Goal: Task Accomplishment & Management: Manage account settings

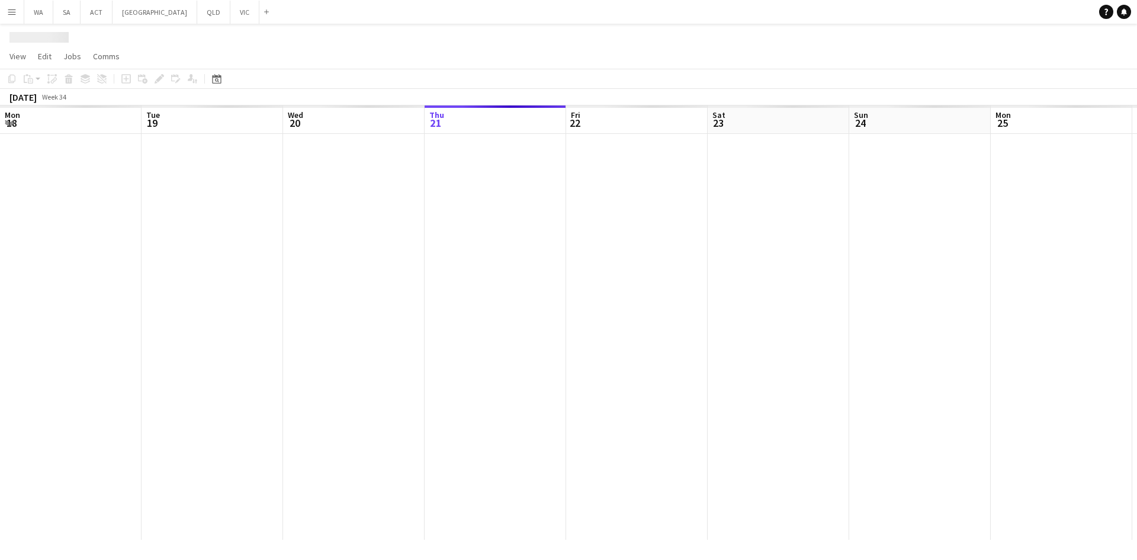
scroll to position [0, 283]
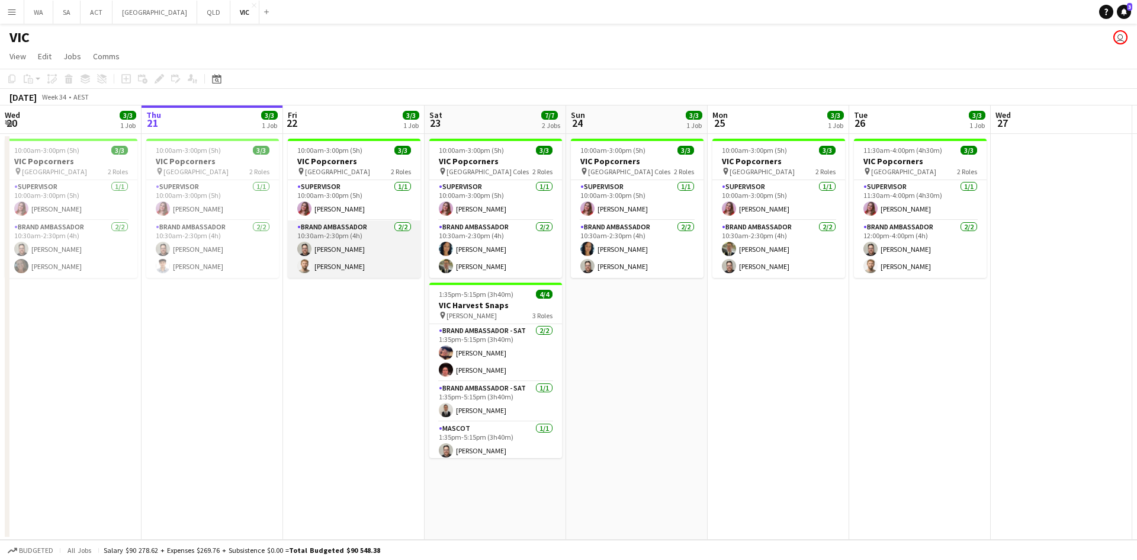
click at [346, 246] on app-card-role "Brand Ambassador [DATE] 10:30am-2:30pm (4h) [PERSON_NAME] [PERSON_NAME]" at bounding box center [354, 248] width 133 height 57
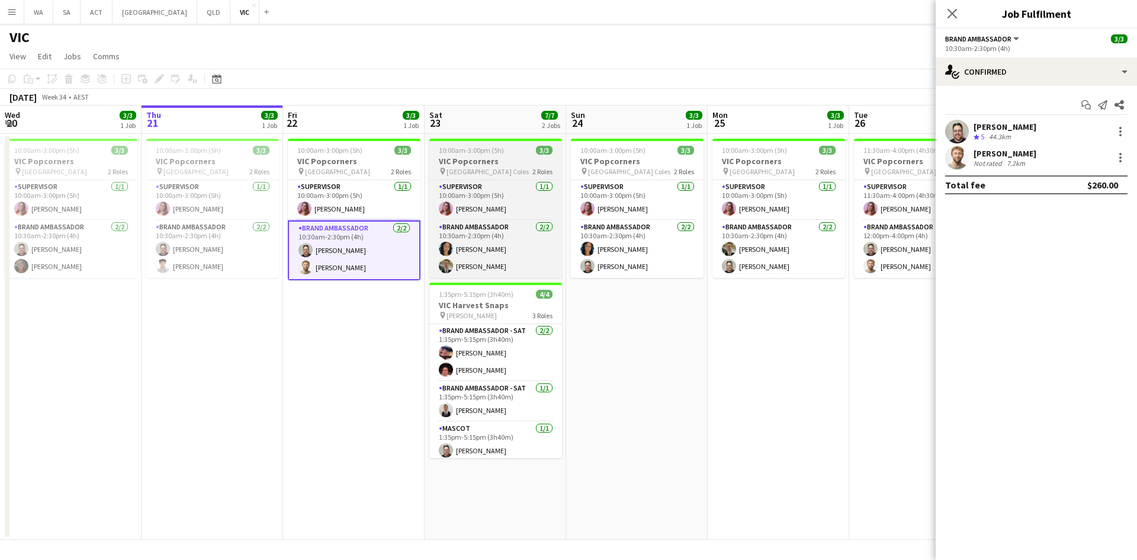
click at [469, 176] on app-job-card "10:00am-3:00pm (5h) 3/3 VIC Popcorners pin [GEOGRAPHIC_DATA] Coles 2 Roles Supe…" at bounding box center [495, 208] width 133 height 139
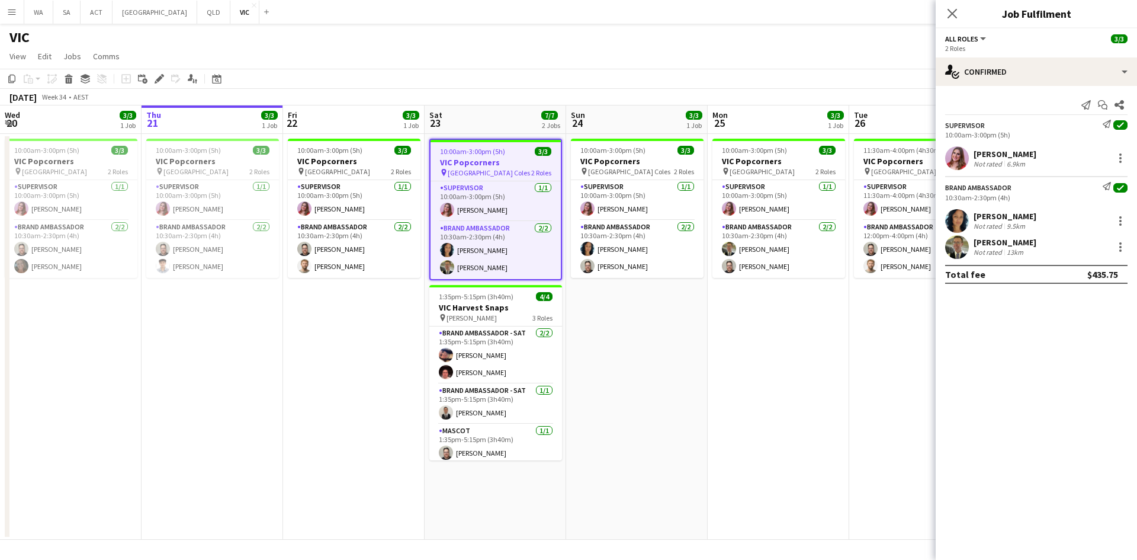
click at [606, 295] on app-date-cell "10:00am-3:00pm (5h) 3/3 VIC Popcorners pin [GEOGRAPHIC_DATA] Coles 2 Roles Supe…" at bounding box center [637, 337] width 142 height 406
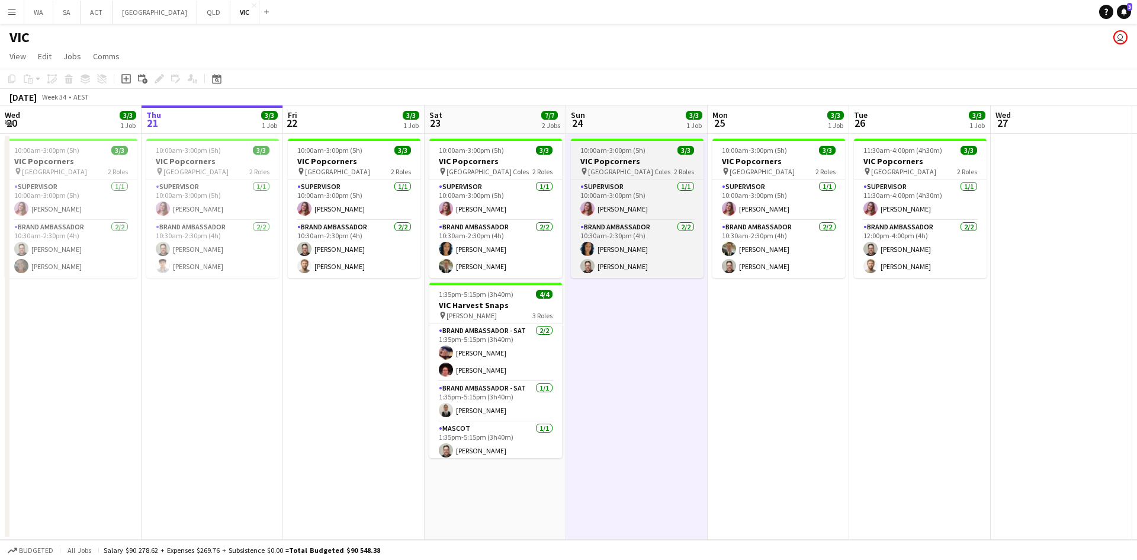
click at [597, 146] on span "10:00am-3:00pm (5h)" at bounding box center [612, 150] width 65 height 9
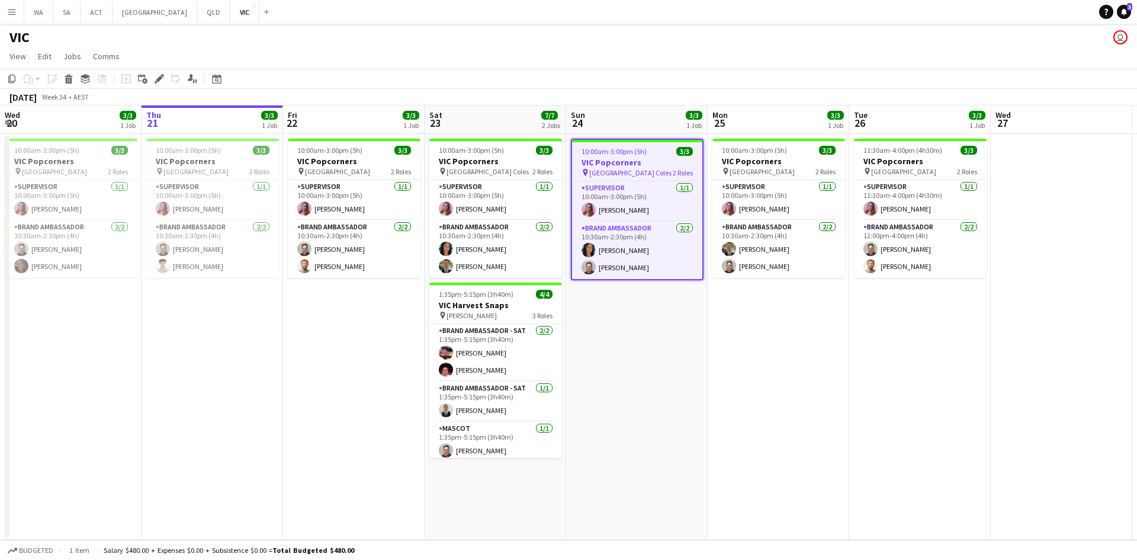
click at [650, 314] on app-date-cell "10:00am-3:00pm (5h) 3/3 VIC Popcorners pin [GEOGRAPHIC_DATA] Coles 2 Roles Supe…" at bounding box center [637, 337] width 142 height 406
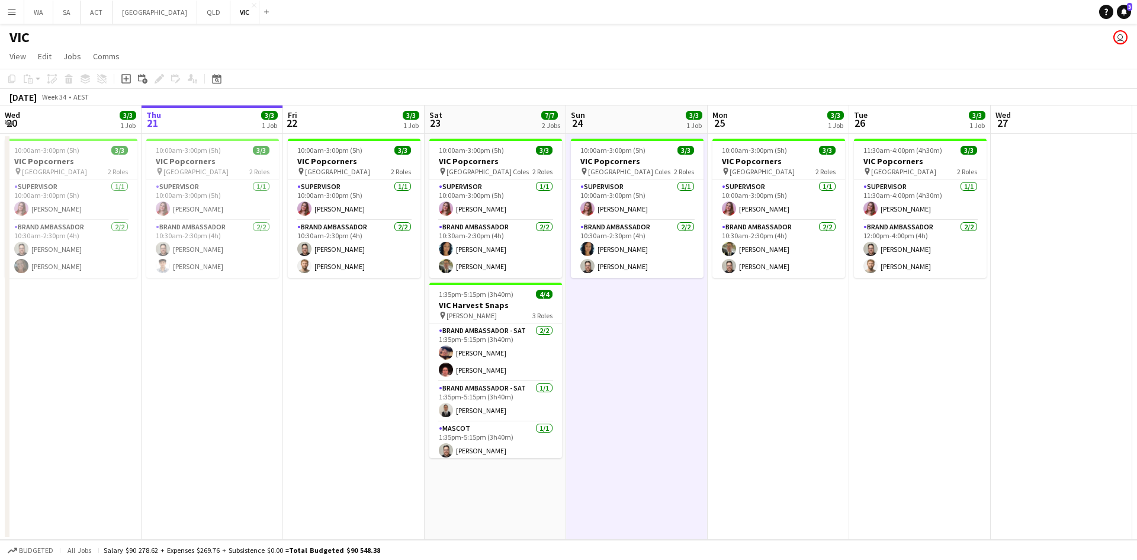
click at [650, 314] on app-date-cell "10:00am-3:00pm (5h) 3/3 VIC Popcorners pin [GEOGRAPHIC_DATA] Coles 2 Roles Supe…" at bounding box center [637, 337] width 142 height 406
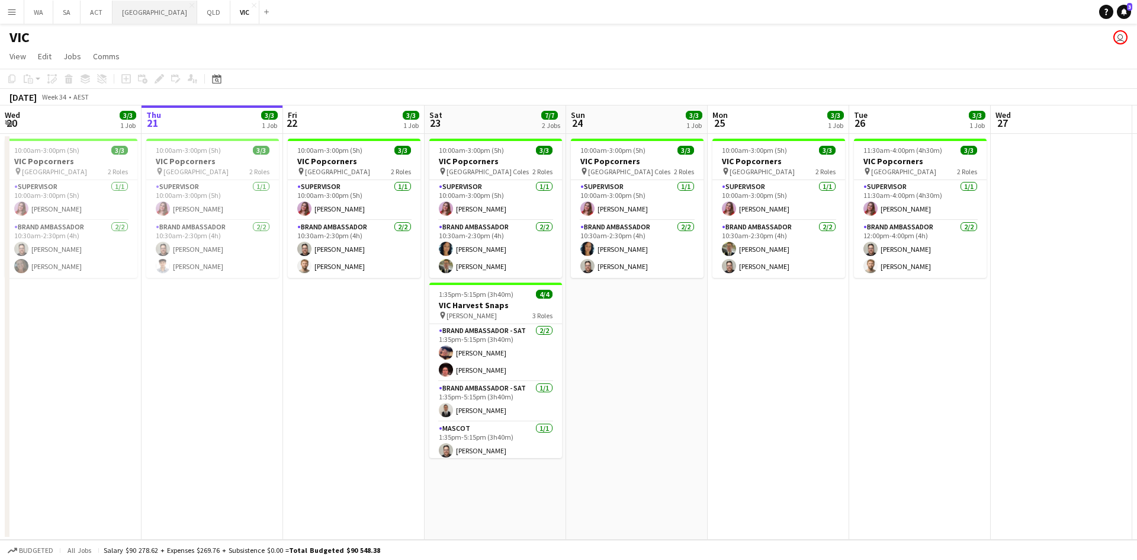
click at [129, 14] on button "NSW Close" at bounding box center [155, 12] width 85 height 23
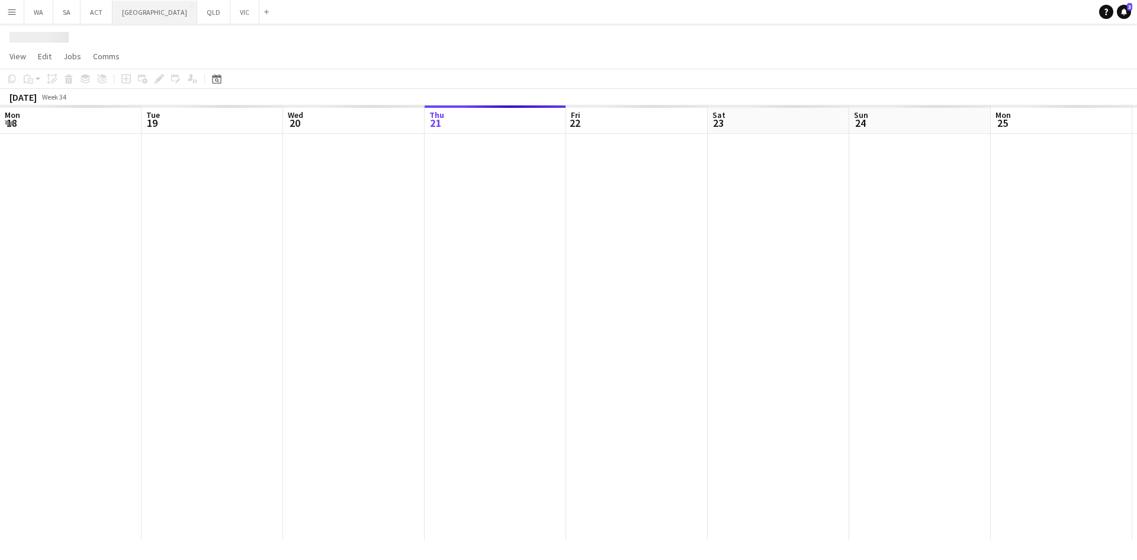
scroll to position [0, 283]
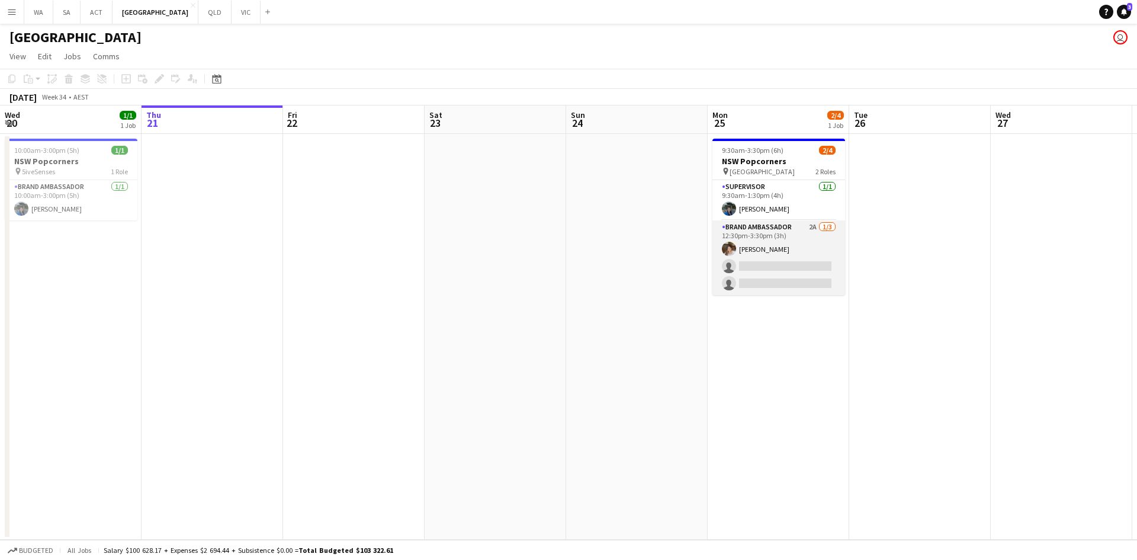
click at [756, 258] on app-card-role "Brand Ambassador 2A [DATE] 12:30pm-3:30pm (3h) [PERSON_NAME] single-neutral-act…" at bounding box center [778, 257] width 133 height 75
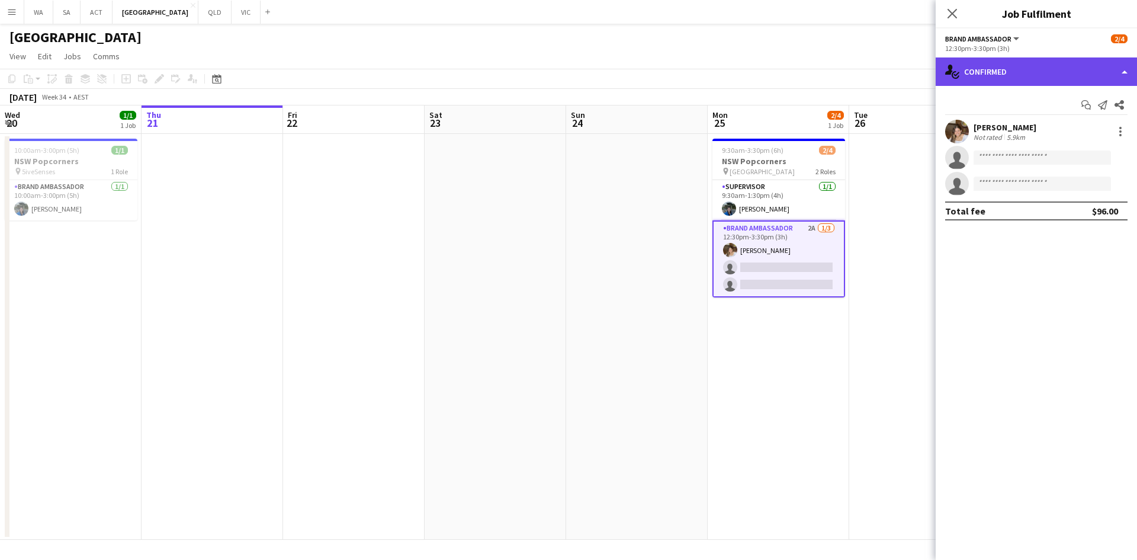
click at [982, 75] on div "single-neutral-actions-check-2 Confirmed" at bounding box center [1036, 71] width 201 height 28
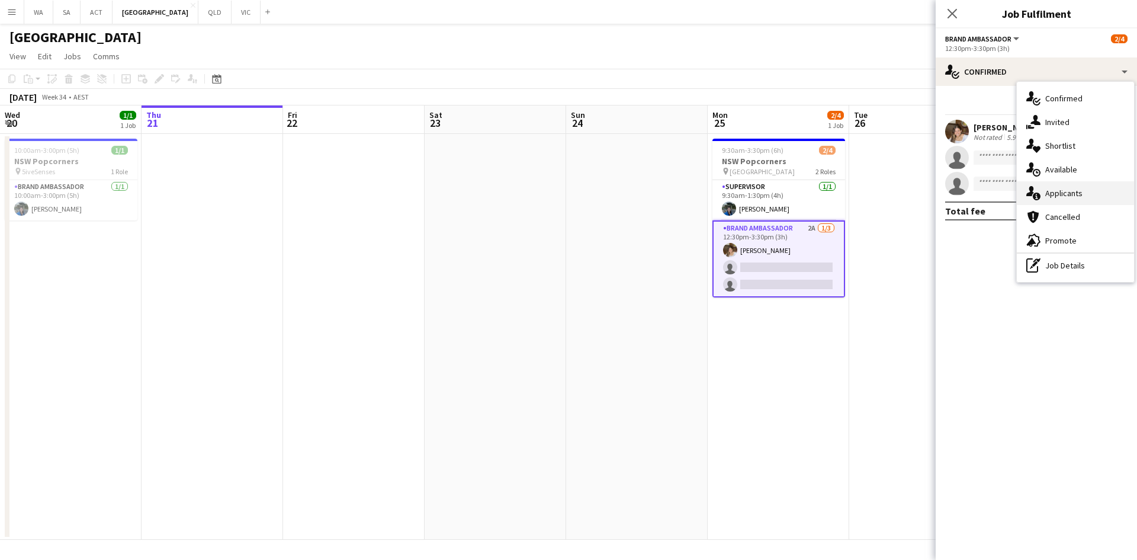
click at [1045, 192] on div "single-neutral-actions-information Applicants" at bounding box center [1075, 193] width 117 height 24
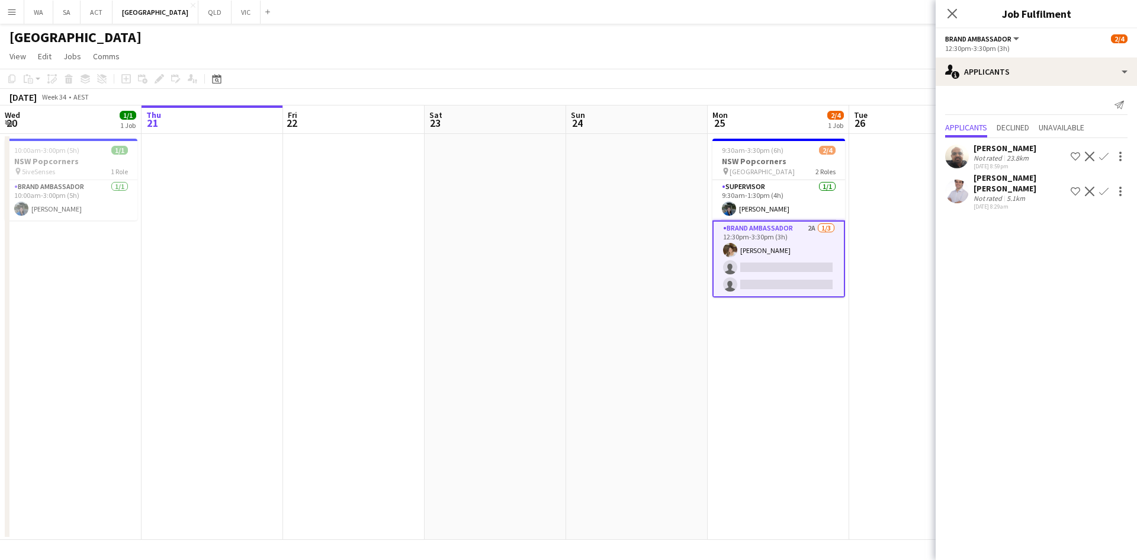
click at [808, 241] on app-card-role "Brand Ambassador 2A [DATE] 12:30pm-3:30pm (3h) [PERSON_NAME] single-neutral-act…" at bounding box center [778, 258] width 133 height 77
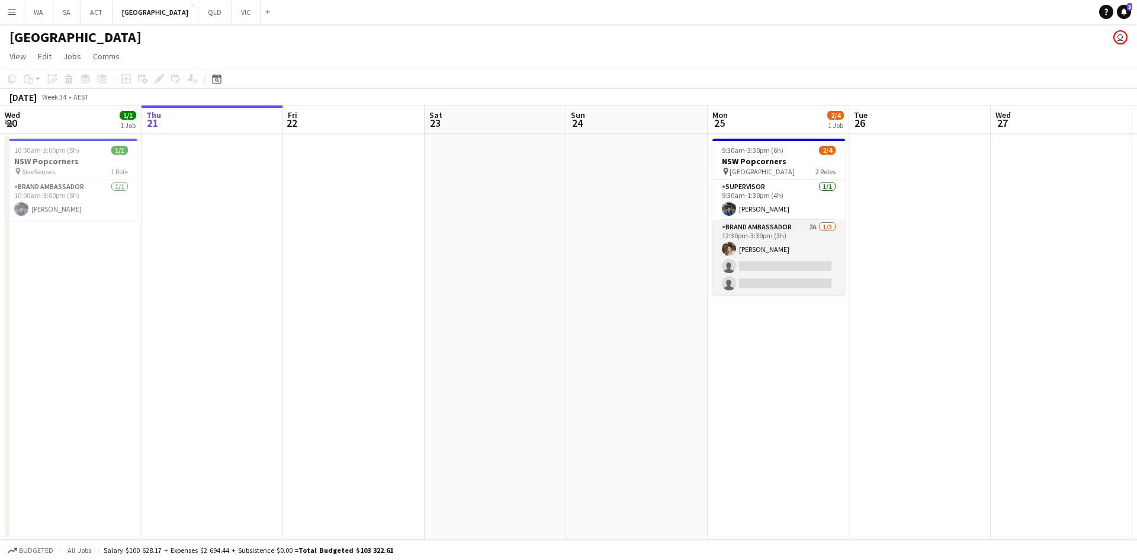
click at [807, 242] on app-card-role "Brand Ambassador 2A [DATE] 12:30pm-3:30pm (3h) [PERSON_NAME] single-neutral-act…" at bounding box center [778, 257] width 133 height 75
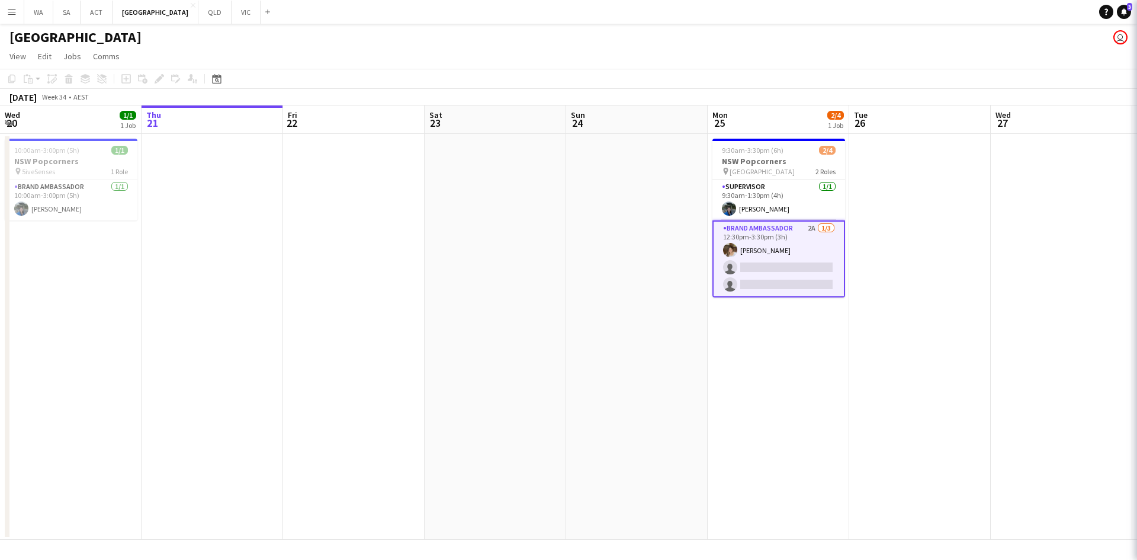
scroll to position [0, 284]
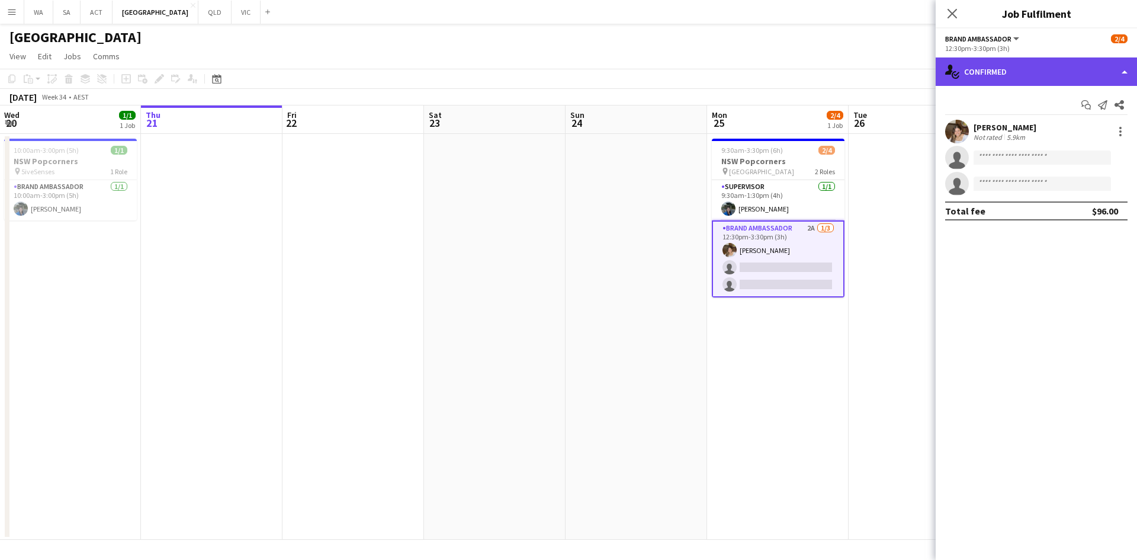
click at [1000, 75] on div "single-neutral-actions-check-2 Confirmed" at bounding box center [1036, 71] width 201 height 28
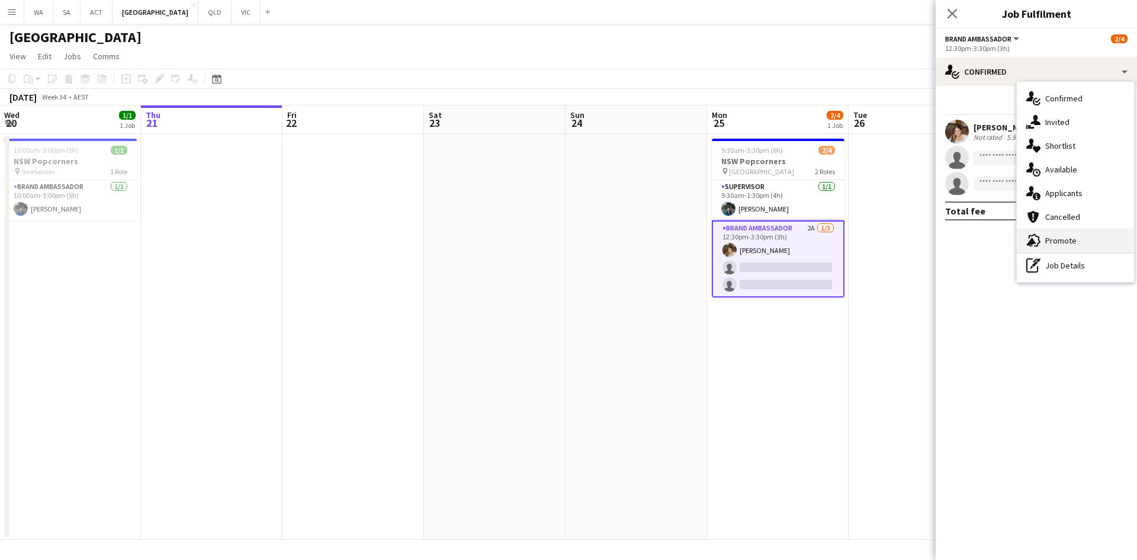
click at [1054, 232] on div "advertising-megaphone Promote" at bounding box center [1075, 241] width 117 height 24
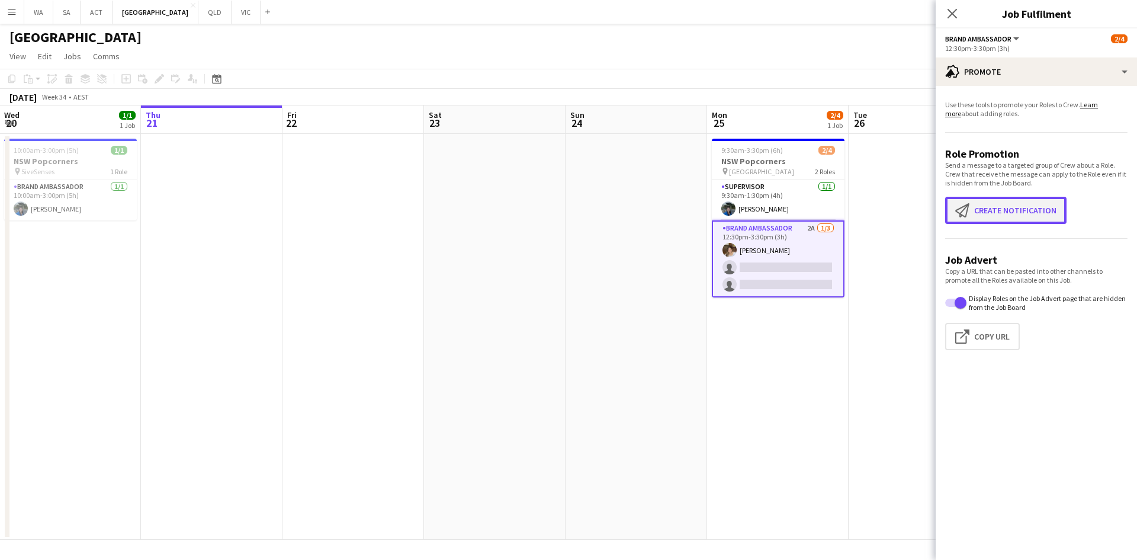
click at [1003, 219] on button "Create notification Create notification" at bounding box center [1005, 210] width 121 height 27
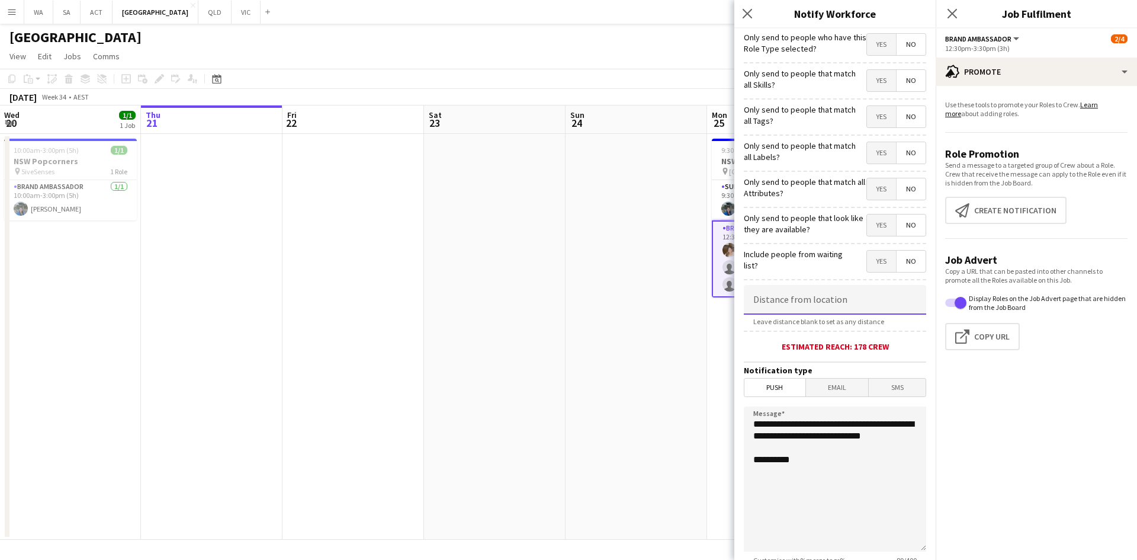
click at [805, 314] on input at bounding box center [835, 300] width 182 height 30
type input "*****"
drag, startPoint x: 802, startPoint y: 447, endPoint x: 826, endPoint y: 426, distance: 31.5
click at [826, 426] on textarea "**********" at bounding box center [835, 478] width 182 height 145
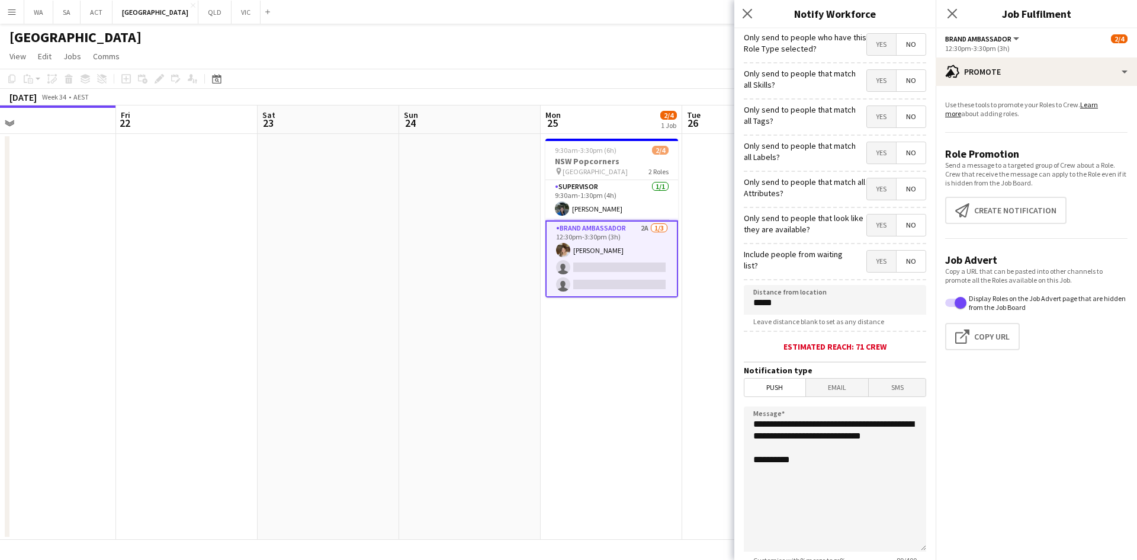
drag, startPoint x: 555, startPoint y: 422, endPoint x: 714, endPoint y: 416, distance: 158.8
click at [526, 417] on app-calendar-viewport "Mon 18 6/7 2 Jobs Tue 19 5/5 2 Jobs Wed 20 1/1 1 Job Thu 21 Fri 22 Sat 23 Sun 2…" at bounding box center [568, 322] width 1137 height 434
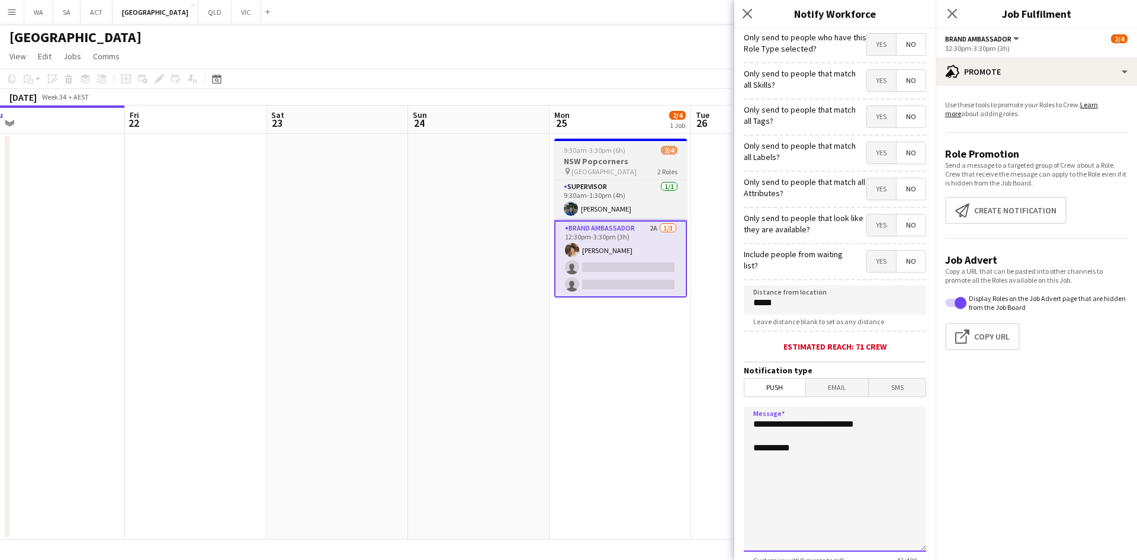
type textarea "**********"
click at [612, 159] on h3 "NSW Popcorners" at bounding box center [620, 161] width 133 height 11
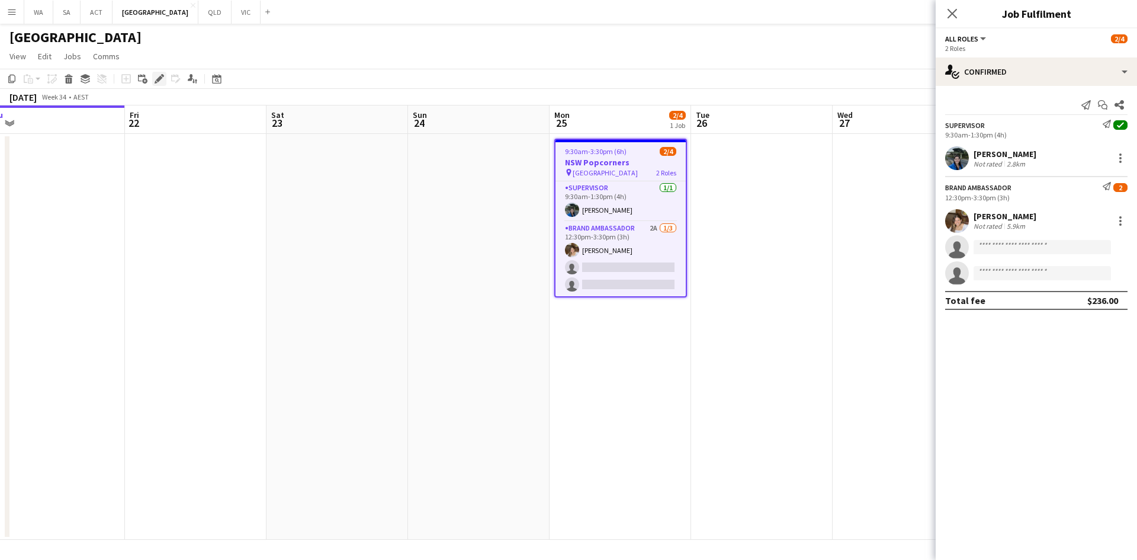
click at [154, 84] on div "Edit" at bounding box center [159, 79] width 14 height 14
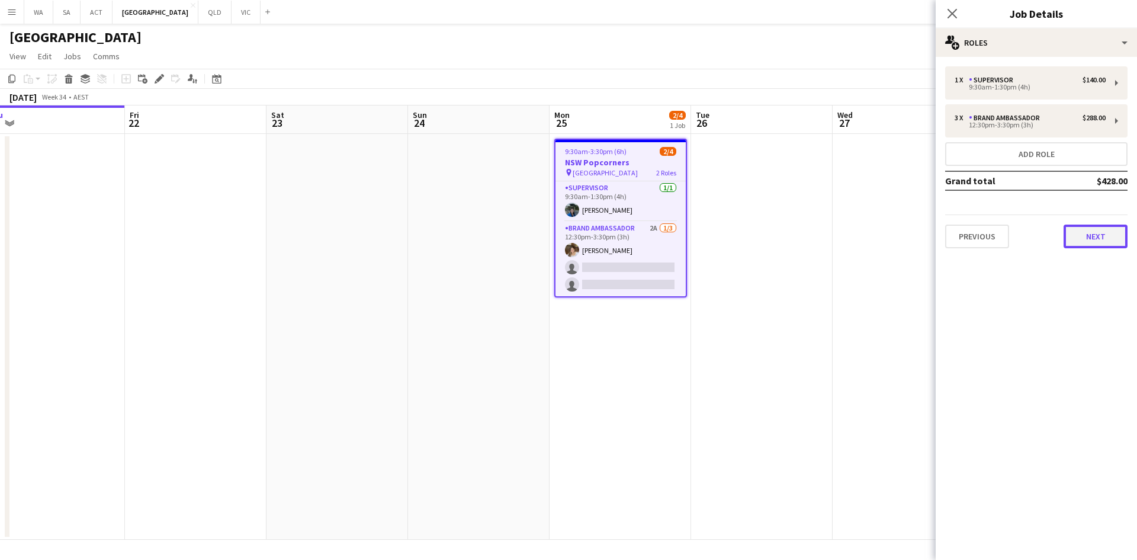
click at [1109, 235] on button "Next" at bounding box center [1096, 236] width 64 height 24
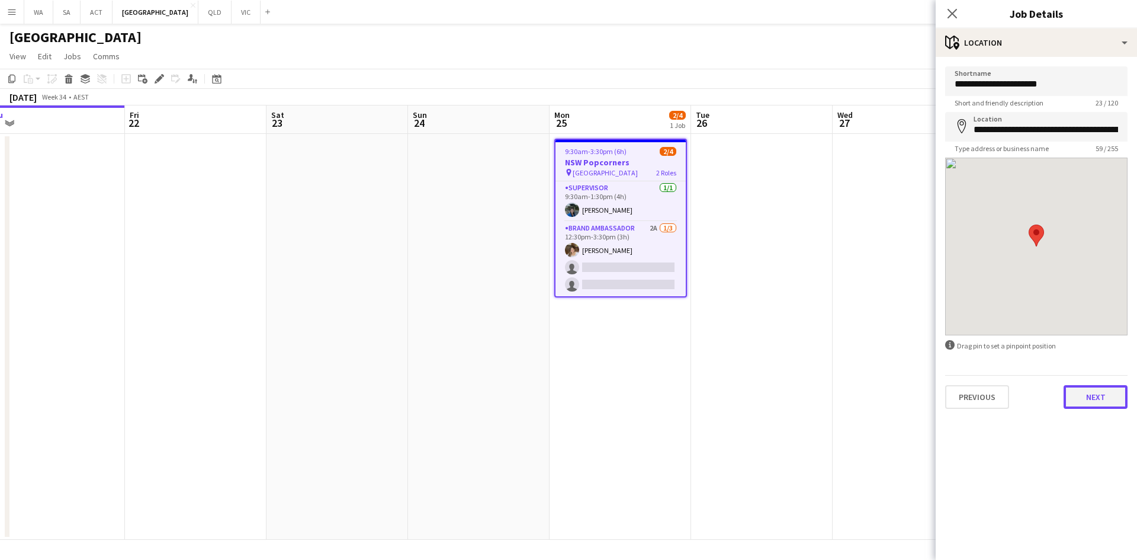
click at [1097, 393] on button "Next" at bounding box center [1096, 397] width 64 height 24
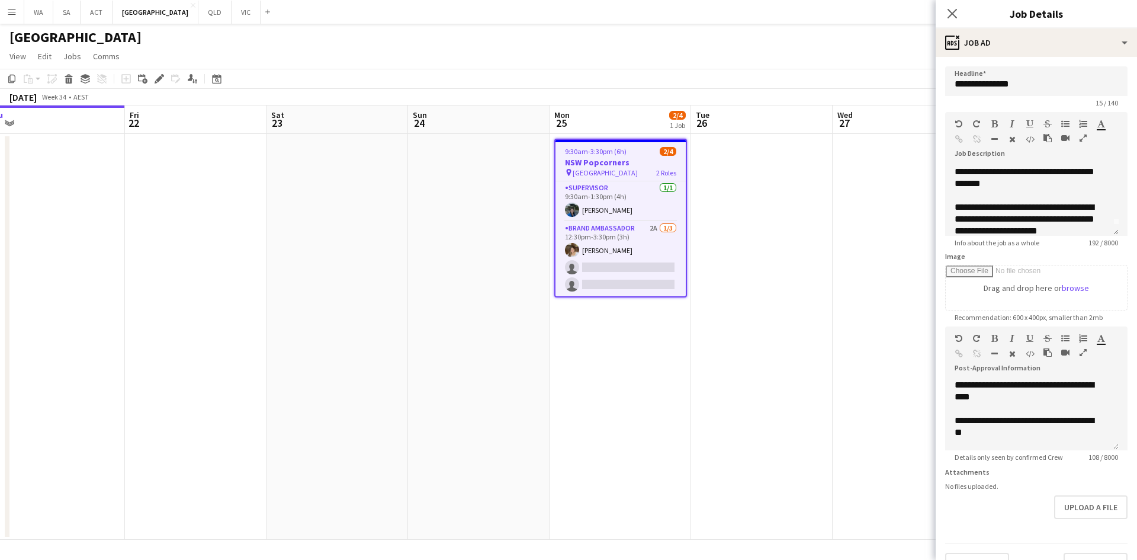
scroll to position [0, 0]
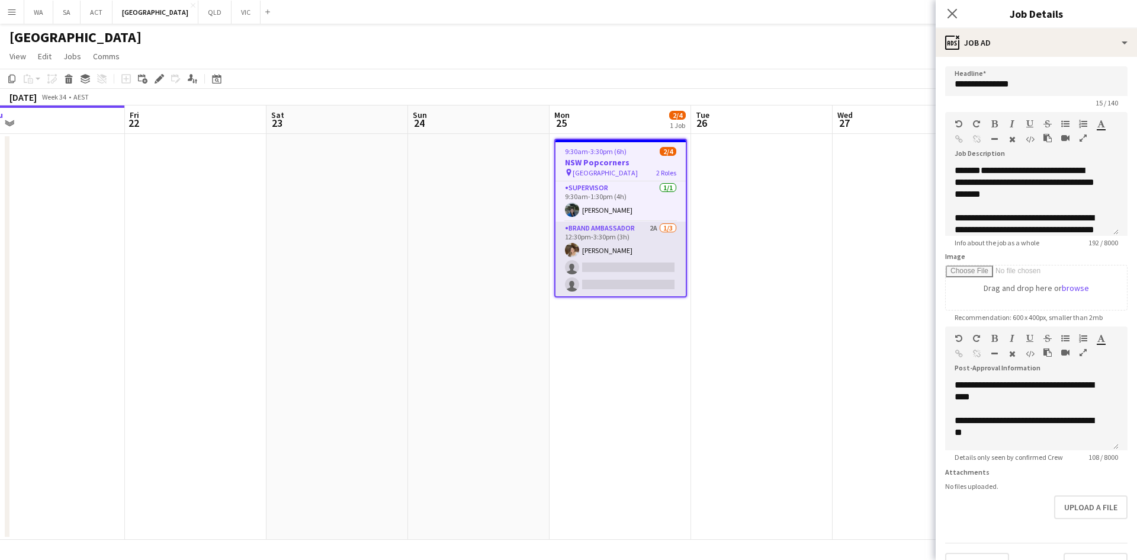
click at [625, 264] on app-card-role "Brand Ambassador 2A [DATE] 12:30pm-3:30pm (3h) [PERSON_NAME] single-neutral-act…" at bounding box center [620, 258] width 130 height 75
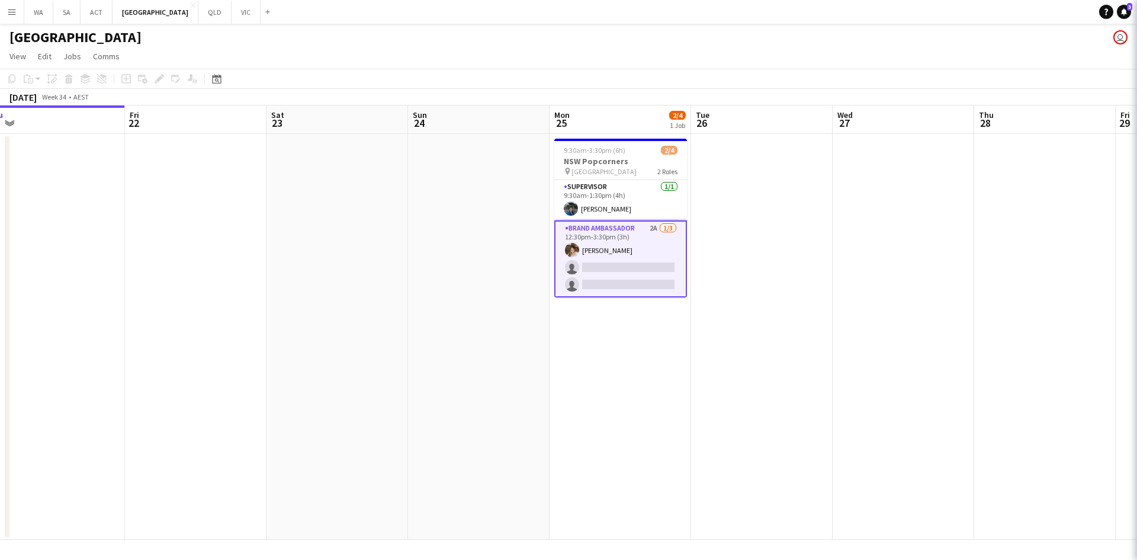
click at [623, 261] on app-card-role "Brand Ambassador 2A [DATE] 12:30pm-3:30pm (3h) [PERSON_NAME] single-neutral-act…" at bounding box center [620, 258] width 133 height 77
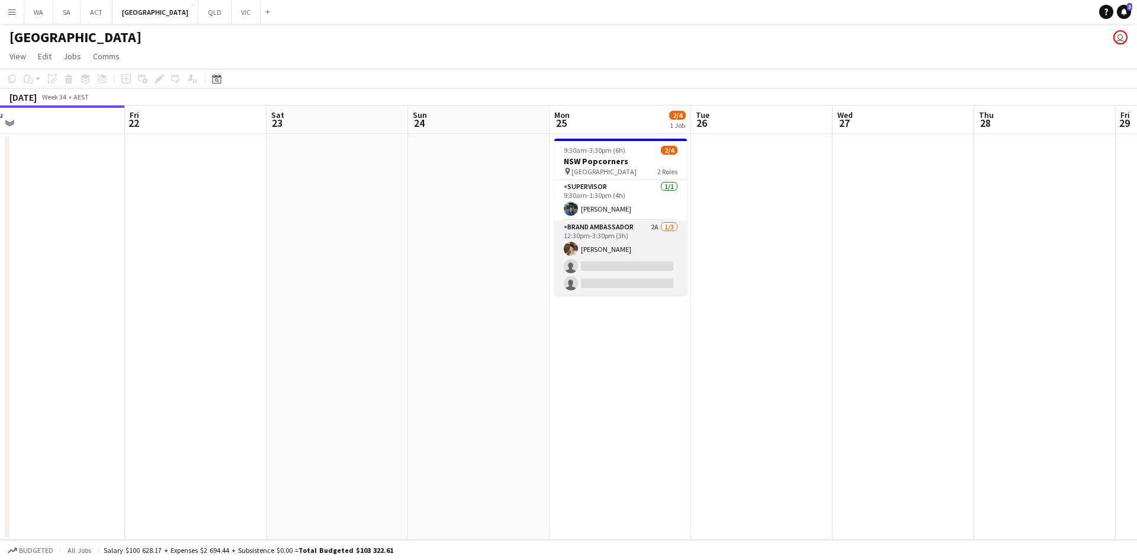
click at [623, 261] on app-card-role "Brand Ambassador 2A [DATE] 12:30pm-3:30pm (3h) [PERSON_NAME] single-neutral-act…" at bounding box center [620, 257] width 133 height 75
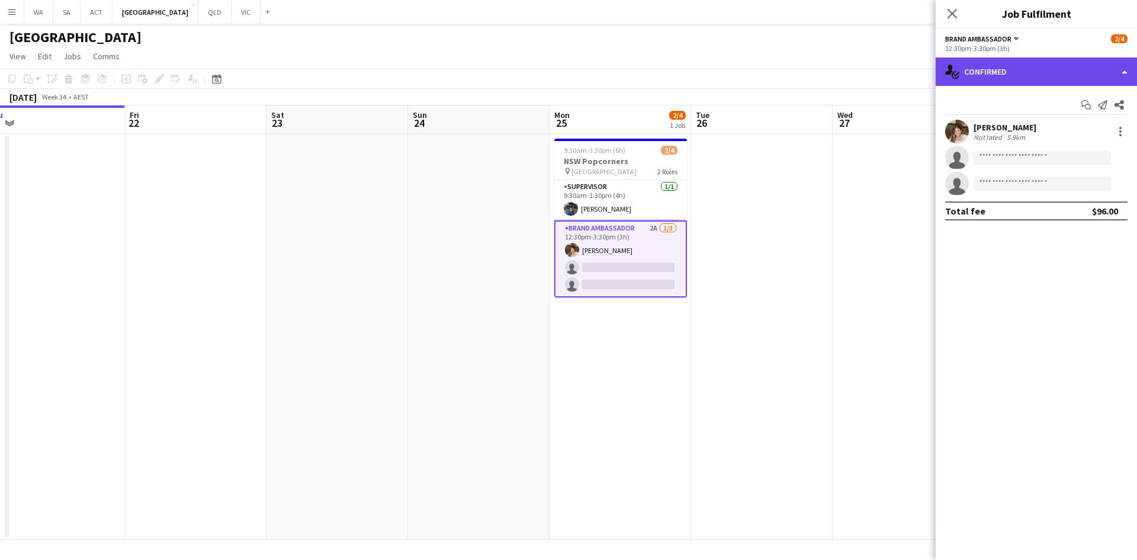
click at [1000, 71] on div "single-neutral-actions-check-2 Confirmed" at bounding box center [1036, 71] width 201 height 28
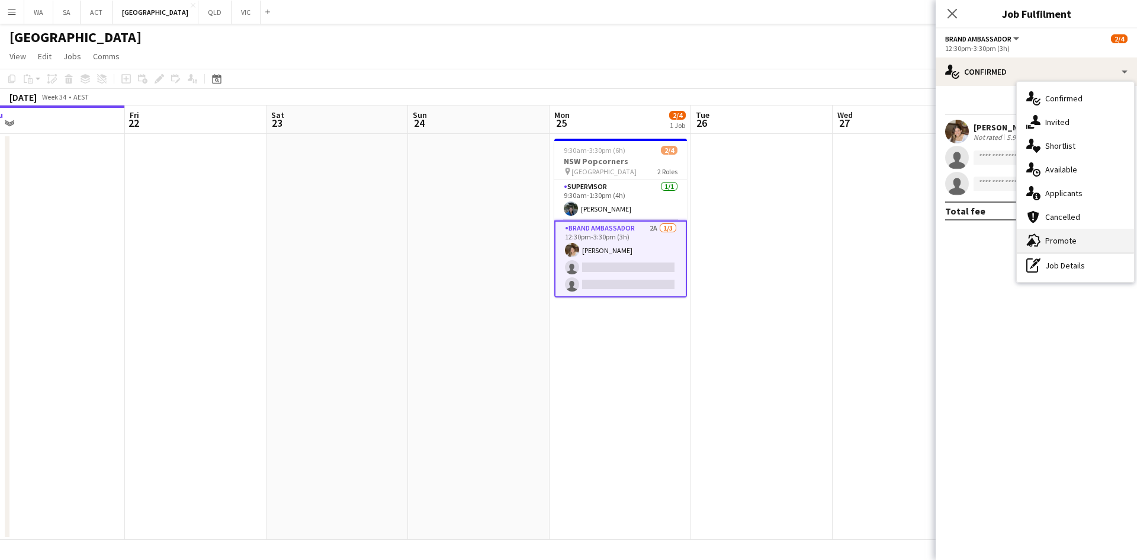
click at [1051, 237] on div "advertising-megaphone Promote" at bounding box center [1075, 241] width 117 height 24
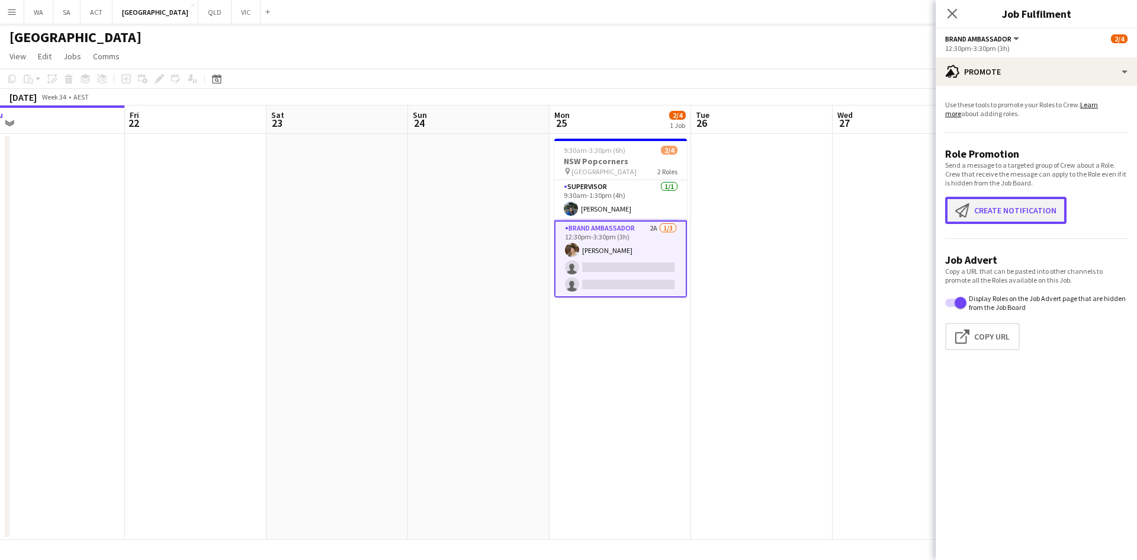
click at [1008, 207] on button "Create notification Create notification" at bounding box center [1005, 210] width 121 height 27
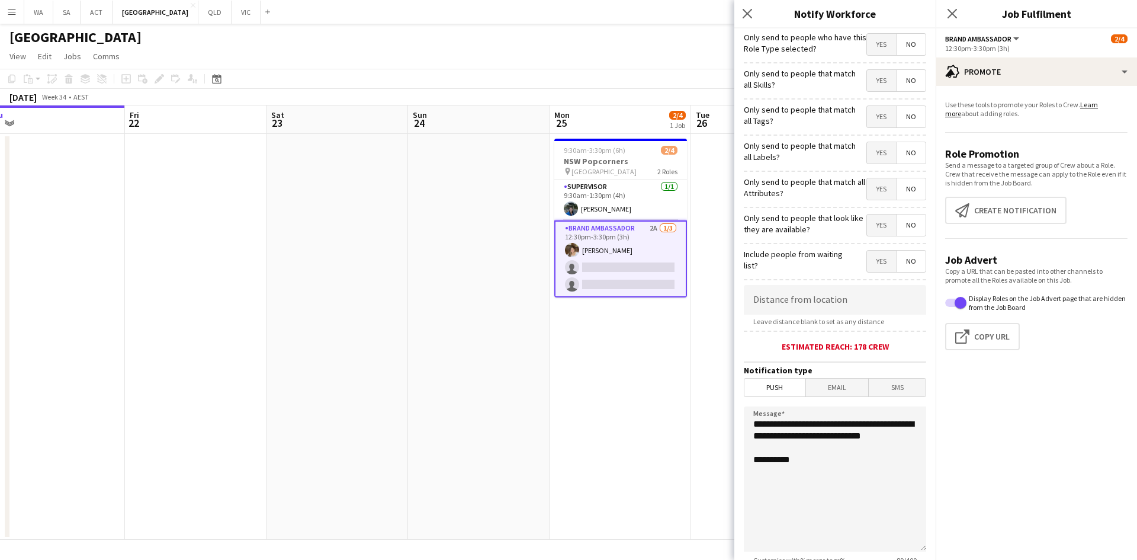
drag, startPoint x: 809, startPoint y: 141, endPoint x: 1056, endPoint y: 169, distance: 248.6
click at [1057, 163] on p "Send a message to a targeted group of Crew about a Role. Crew that receive the …" at bounding box center [1036, 173] width 182 height 27
drag, startPoint x: 810, startPoint y: 457, endPoint x: 827, endPoint y: 422, distance: 39.2
click at [827, 422] on textarea "**********" at bounding box center [835, 478] width 182 height 145
type textarea "**********"
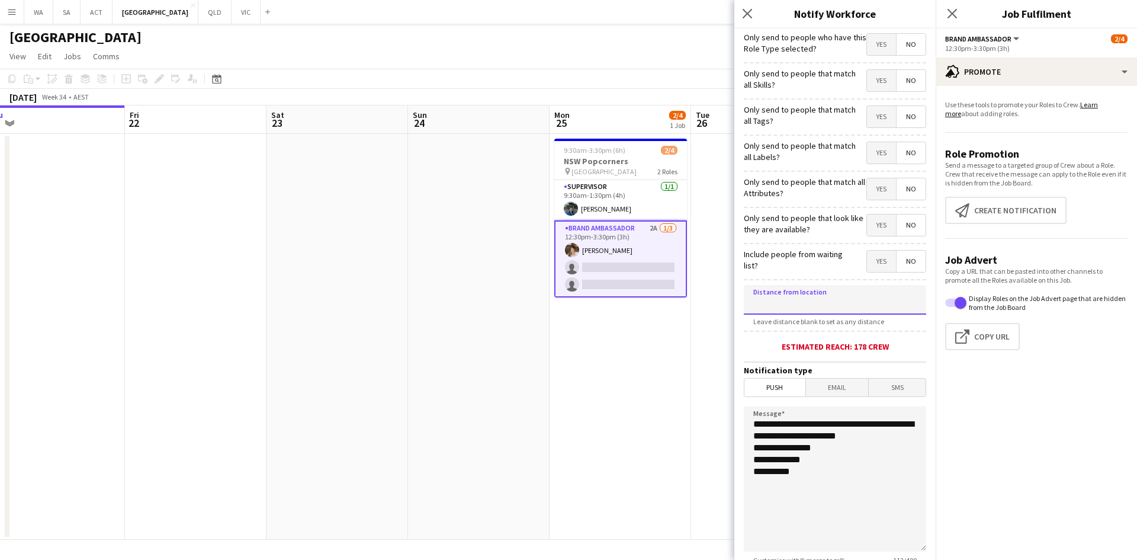
click at [791, 313] on input at bounding box center [835, 300] width 182 height 30
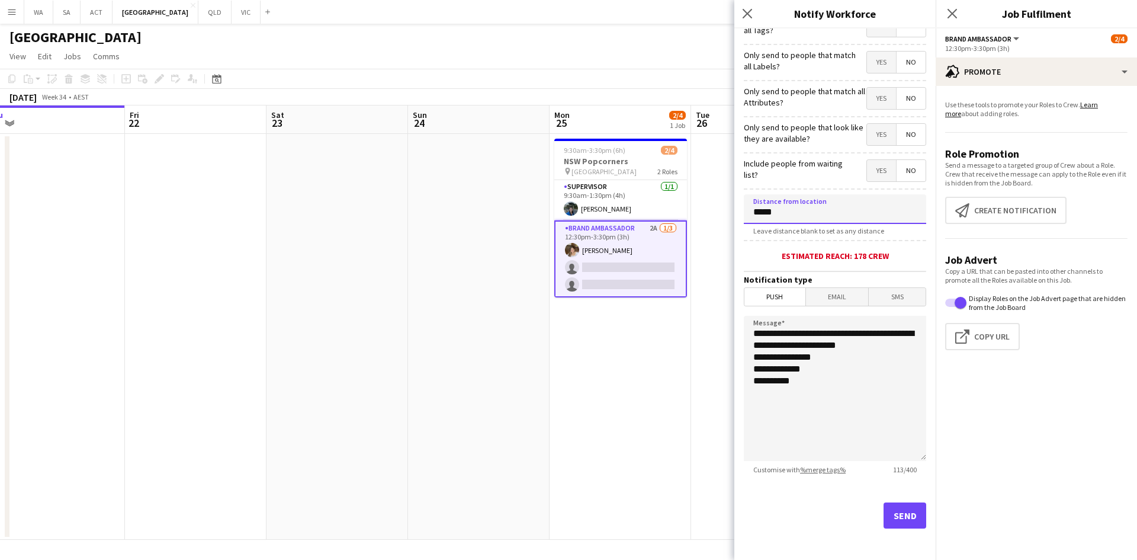
scroll to position [92, 0]
type input "*****"
click at [914, 513] on button "Send" at bounding box center [905, 513] width 43 height 26
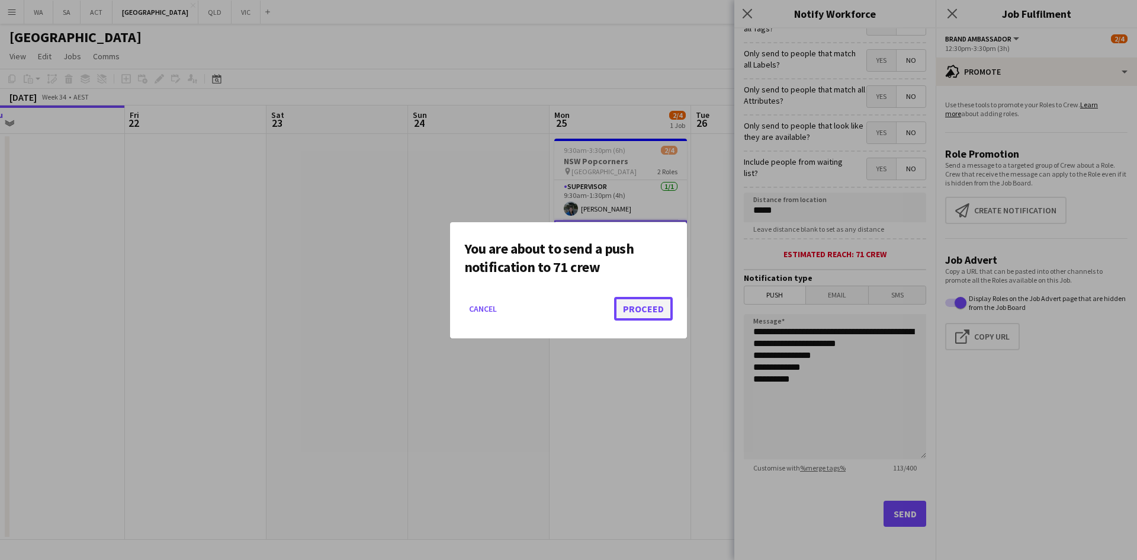
click at [638, 317] on button "Proceed" at bounding box center [643, 309] width 59 height 24
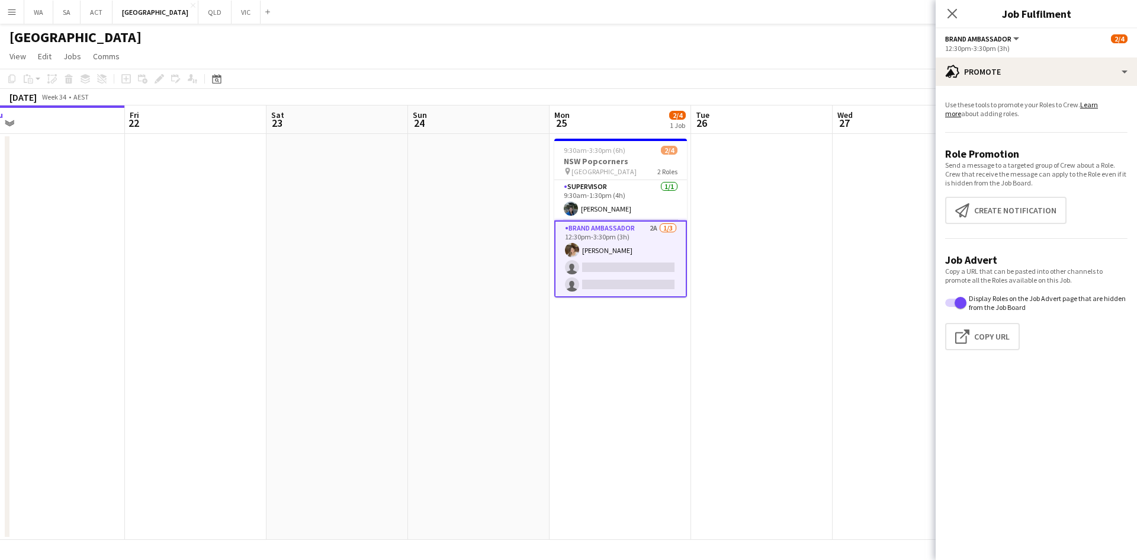
click at [562, 344] on app-date-cell "9:30am-3:30pm (6h) 2/4 NSW Popcorners pin [GEOGRAPHIC_DATA] 2 Roles Supervisor …" at bounding box center [621, 337] width 142 height 406
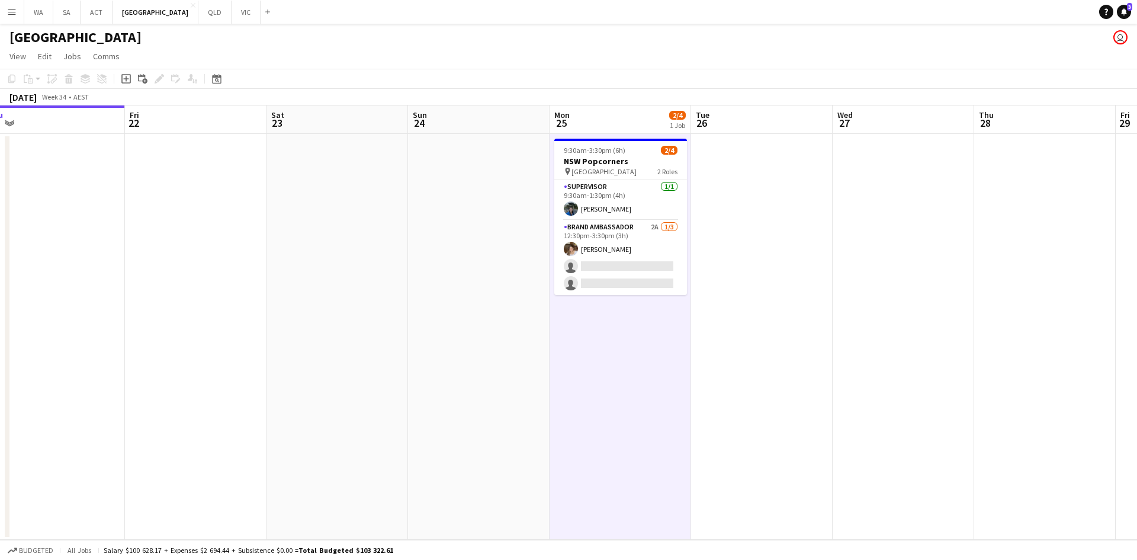
click at [197, 28] on div "[GEOGRAPHIC_DATA] user" at bounding box center [568, 35] width 1137 height 23
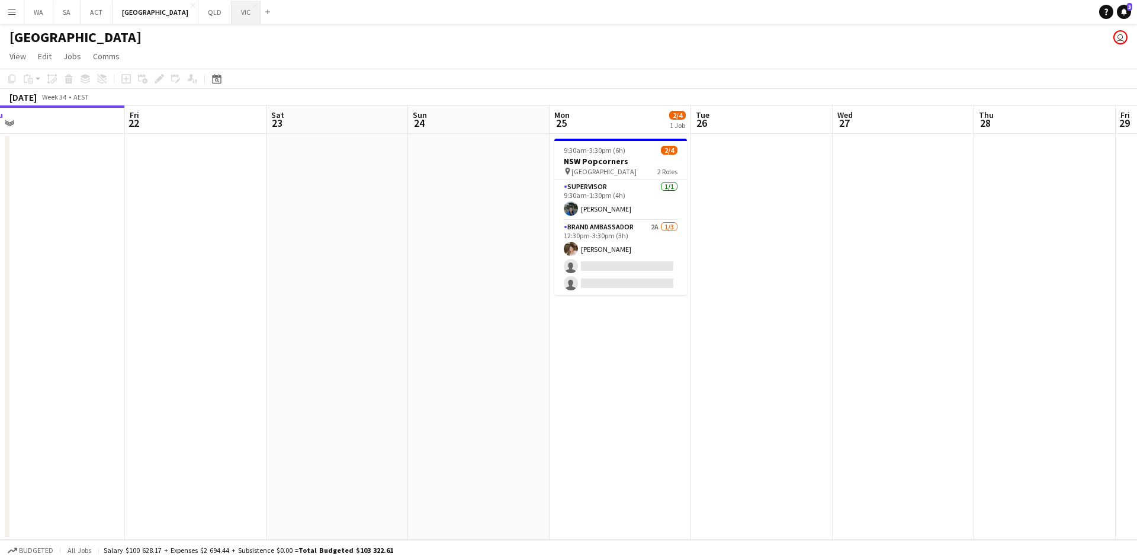
click at [232, 4] on button "VIC Close" at bounding box center [246, 12] width 29 height 23
